Goal: Task Accomplishment & Management: Manage account settings

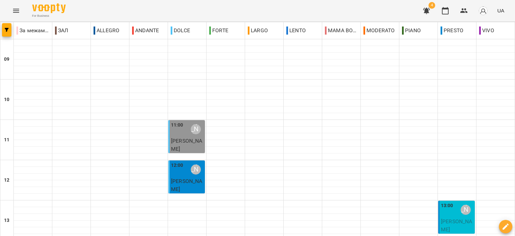
scroll to position [268, 0]
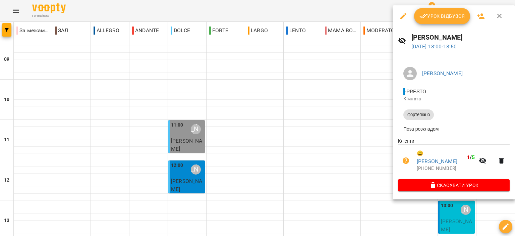
click at [455, 16] on span "Урок відбувся" at bounding box center [443, 16] width 46 height 8
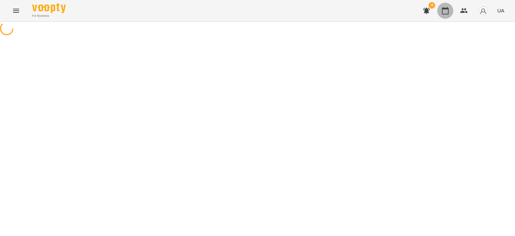
click at [445, 9] on icon "button" at bounding box center [445, 10] width 7 height 7
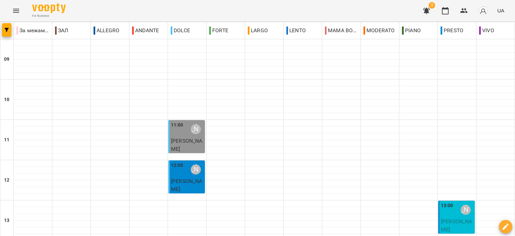
scroll to position [331, 0]
